Goal: Register for event/course

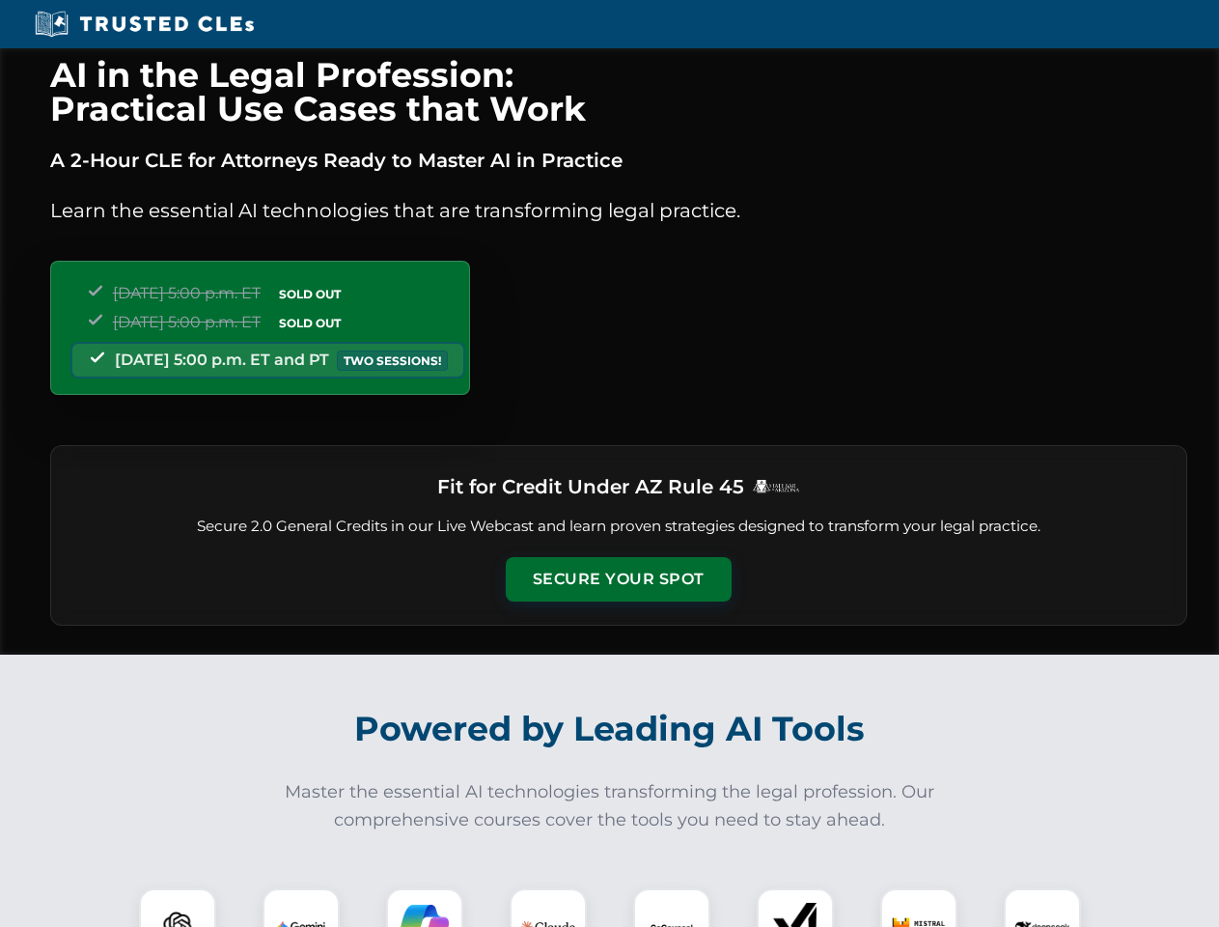
click at [618, 579] on button "Secure Your Spot" at bounding box center [619, 579] width 226 height 44
click at [178, 908] on img at bounding box center [178, 927] width 56 height 56
click at [301, 908] on img at bounding box center [301, 927] width 48 height 48
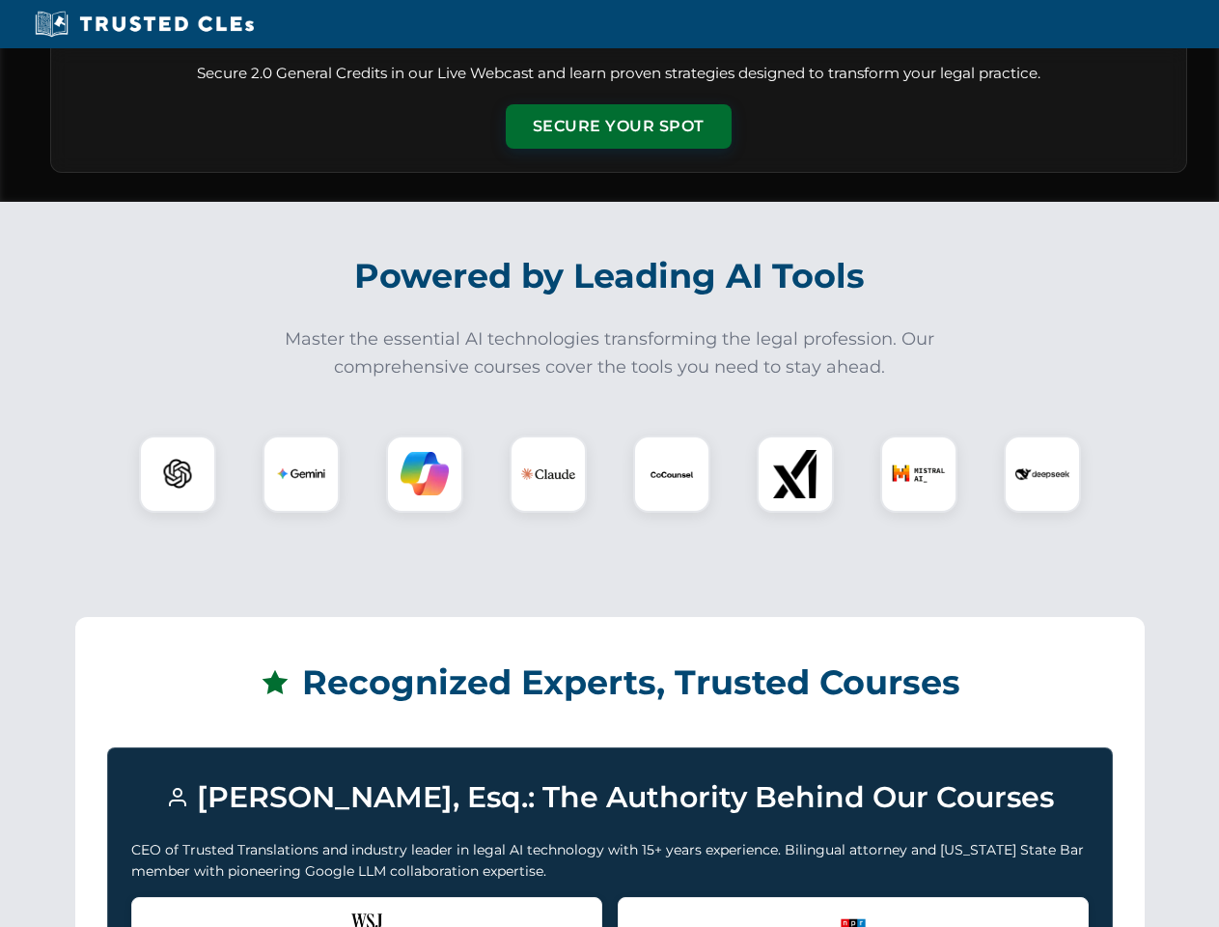
click at [425, 908] on div "Recognized by the WSJ [PERSON_NAME] was featured for his expertise in AI legal …" at bounding box center [366, 935] width 471 height 77
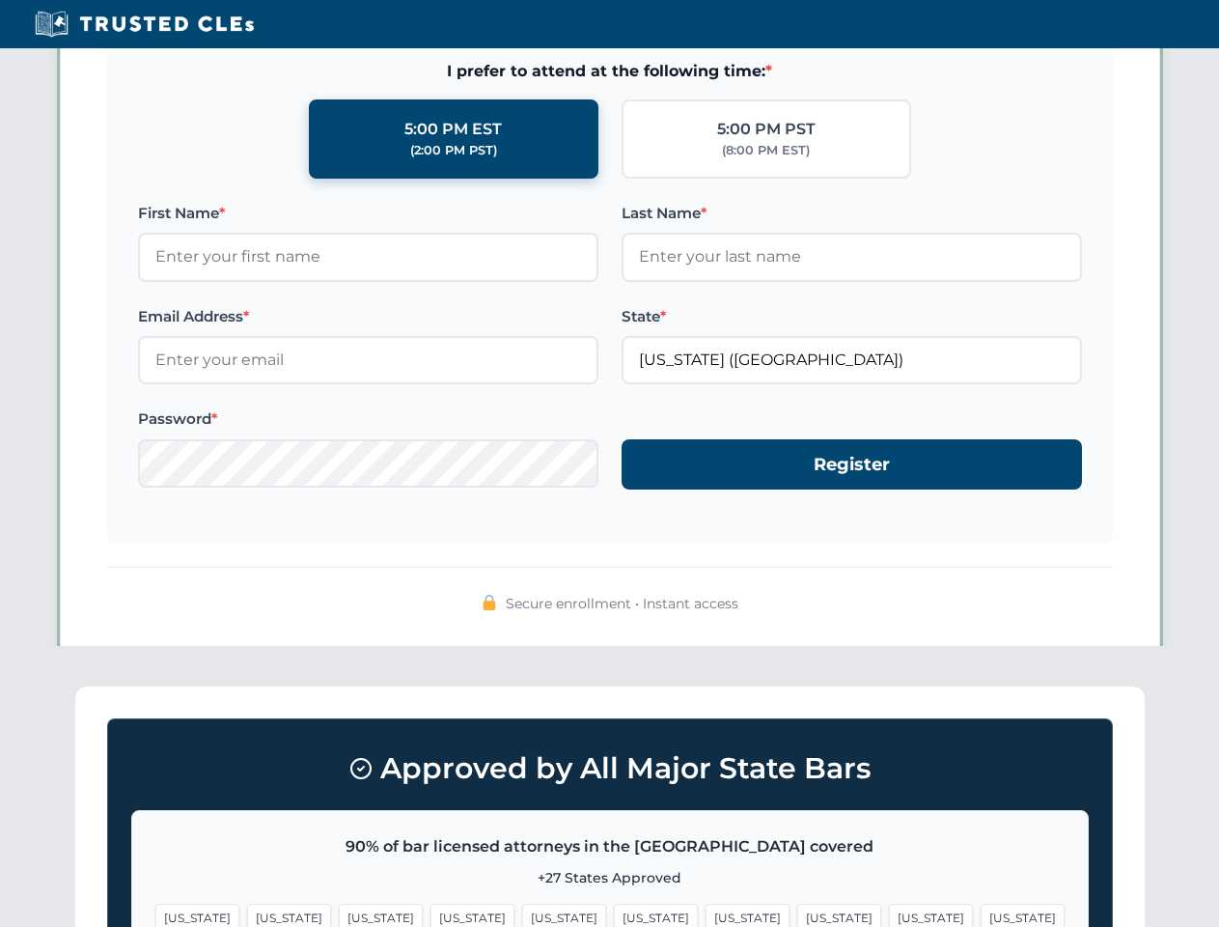
click at [889, 908] on span "[US_STATE]" at bounding box center [931, 918] width 84 height 28
